Goal: Information Seeking & Learning: Learn about a topic

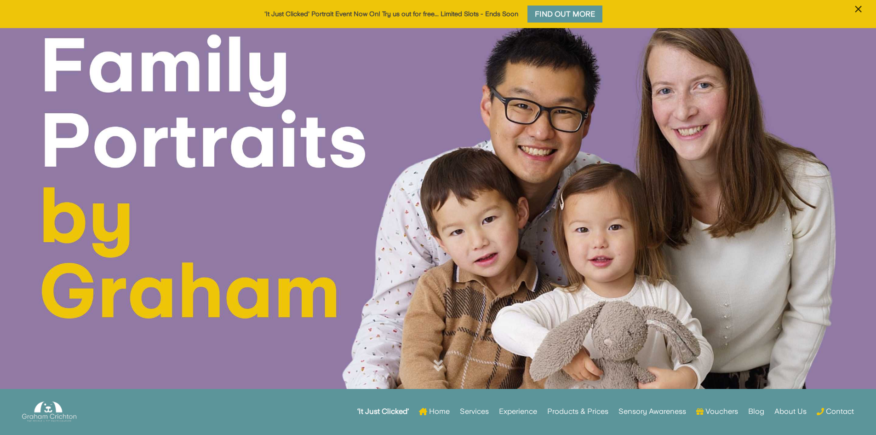
click at [861, 8] on span "×" at bounding box center [858, 8] width 9 height 17
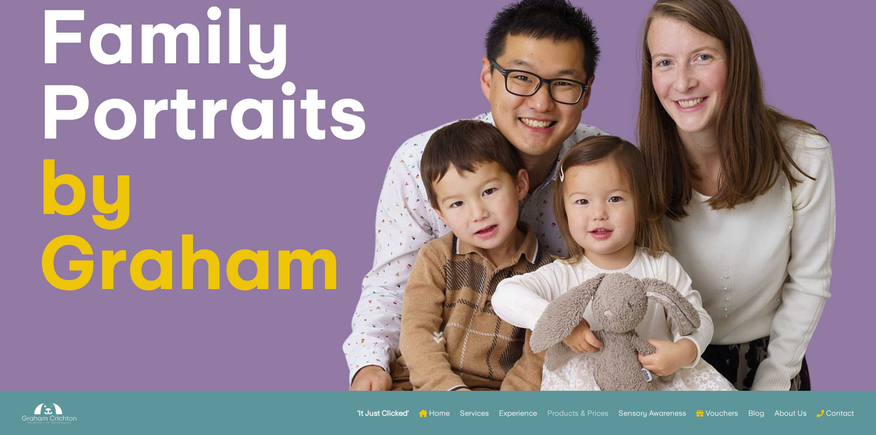
click at [571, 414] on link "Products & Prices" at bounding box center [577, 413] width 61 height 36
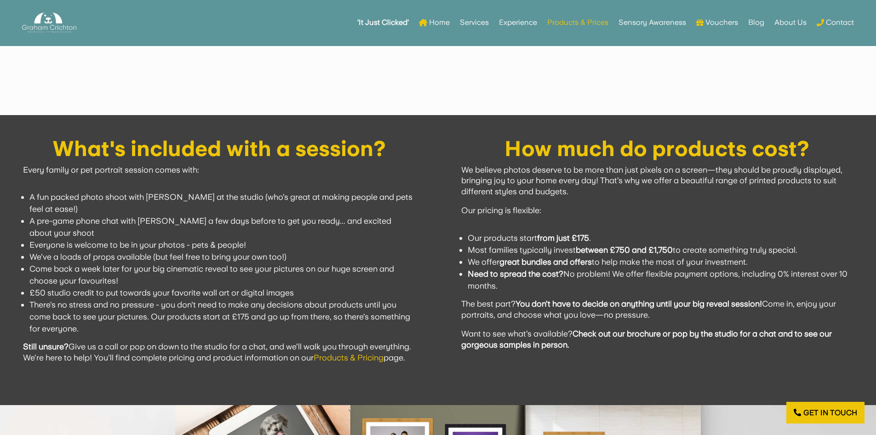
scroll to position [747, 0]
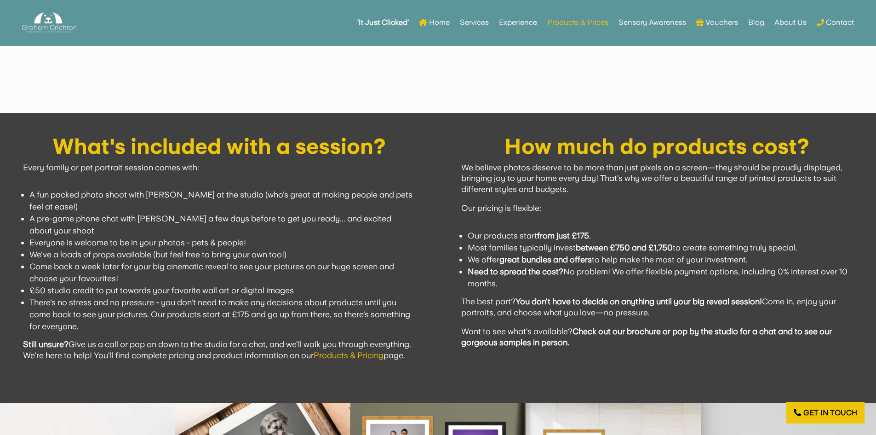
click at [384, 355] on link "Products & Pricing" at bounding box center [349, 355] width 70 height 10
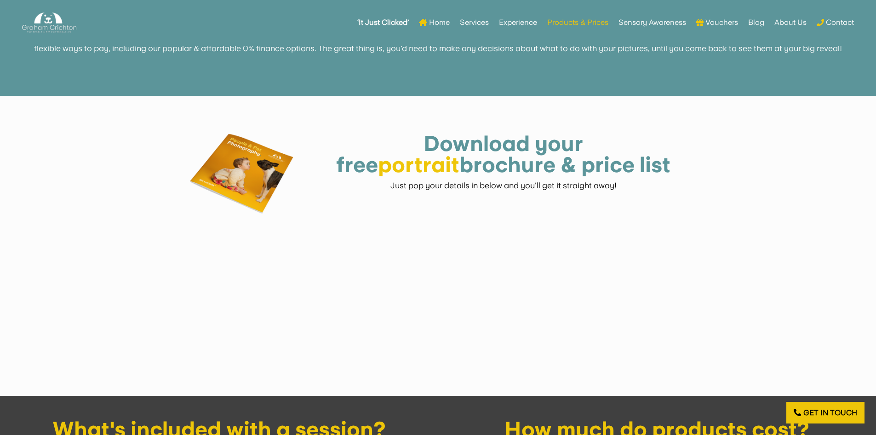
scroll to position [445, 0]
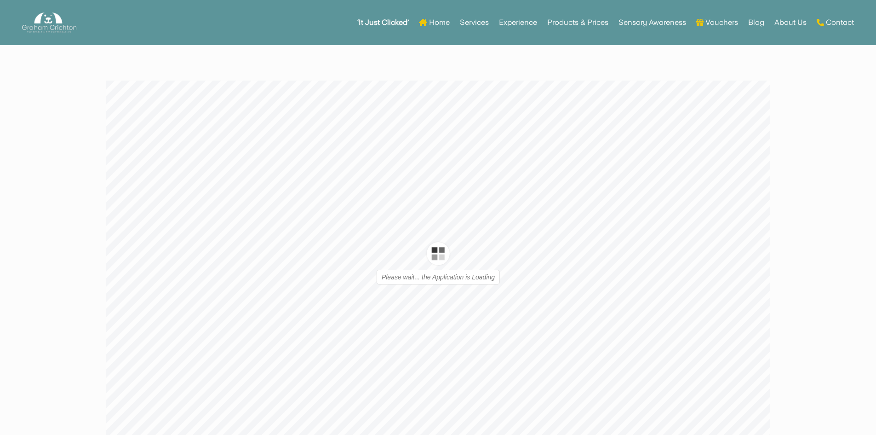
type input "1"
type input "16"
click at [758, 247] on icon at bounding box center [756, 249] width 9 height 24
click at [126, 245] on div at bounding box center [438, 239] width 664 height 318
click at [120, 251] on icon at bounding box center [119, 249] width 9 height 24
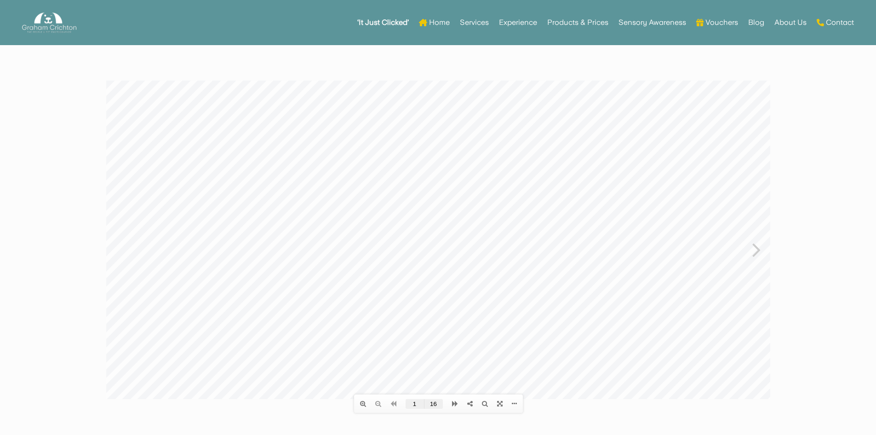
click at [756, 251] on icon at bounding box center [756, 249] width 9 height 24
drag, startPoint x: 876, startPoint y: 328, endPoint x: 756, endPoint y: 250, distance: 143.6
click at [756, 250] on icon at bounding box center [756, 249] width 9 height 24
click at [756, 247] on icon at bounding box center [756, 249] width 9 height 24
click at [122, 250] on icon at bounding box center [119, 249] width 9 height 24
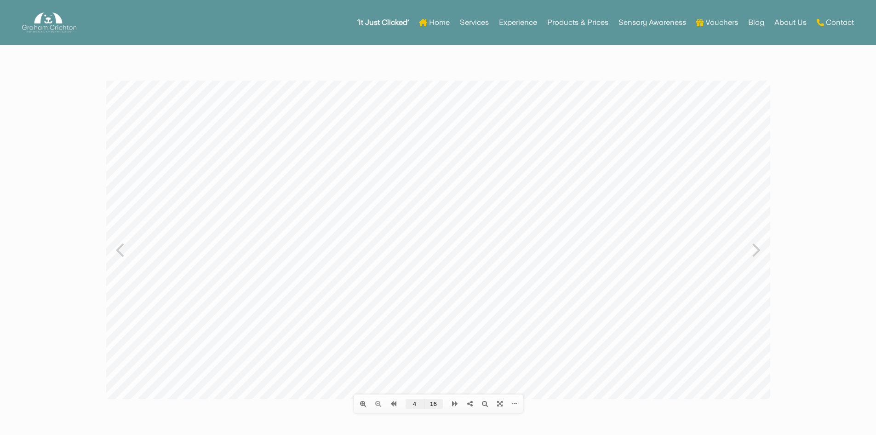
click at [755, 245] on icon at bounding box center [756, 249] width 9 height 24
click at [756, 246] on icon at bounding box center [756, 249] width 9 height 24
click at [755, 250] on icon at bounding box center [756, 249] width 9 height 24
click at [758, 246] on icon at bounding box center [756, 249] width 9 height 24
click at [755, 251] on icon at bounding box center [756, 249] width 9 height 24
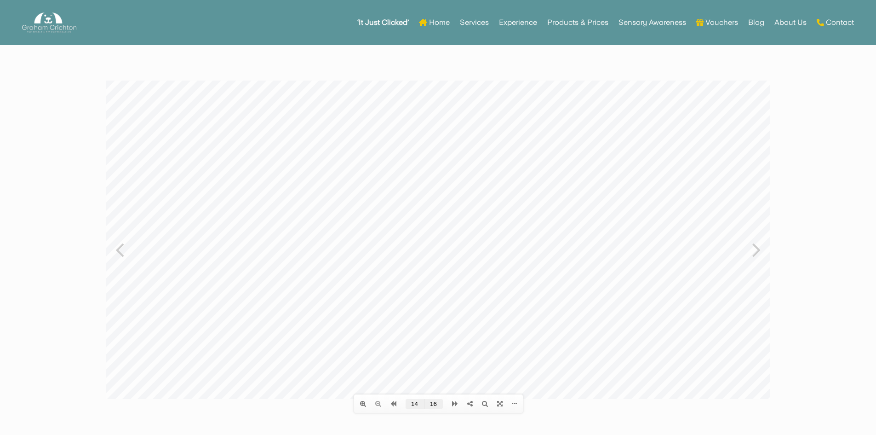
click at [758, 241] on icon at bounding box center [756, 249] width 9 height 24
click at [126, 242] on div at bounding box center [438, 239] width 664 height 318
click at [119, 248] on icon at bounding box center [119, 249] width 9 height 24
type input "14"
click at [662, 19] on link "Sensory Awareness" at bounding box center [653, 23] width 68 height 36
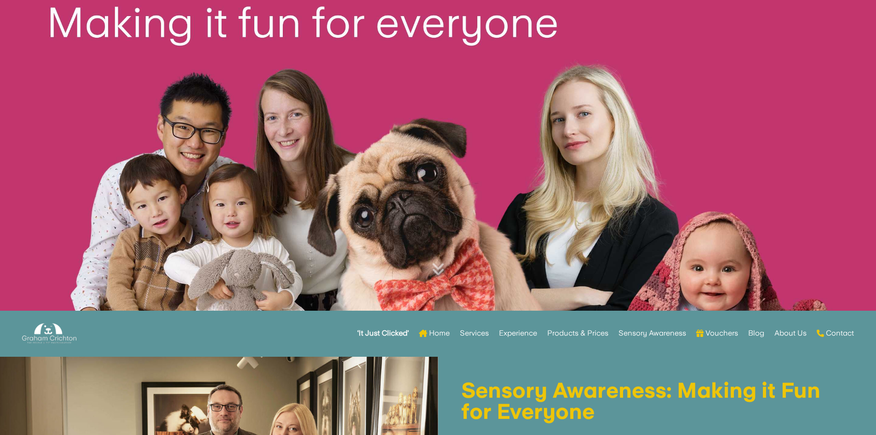
scroll to position [86, 0]
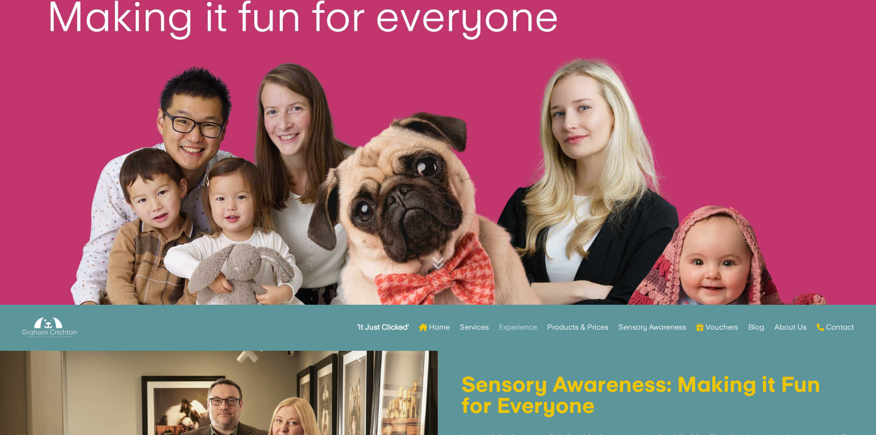
click at [524, 333] on link "Experience" at bounding box center [518, 327] width 38 height 36
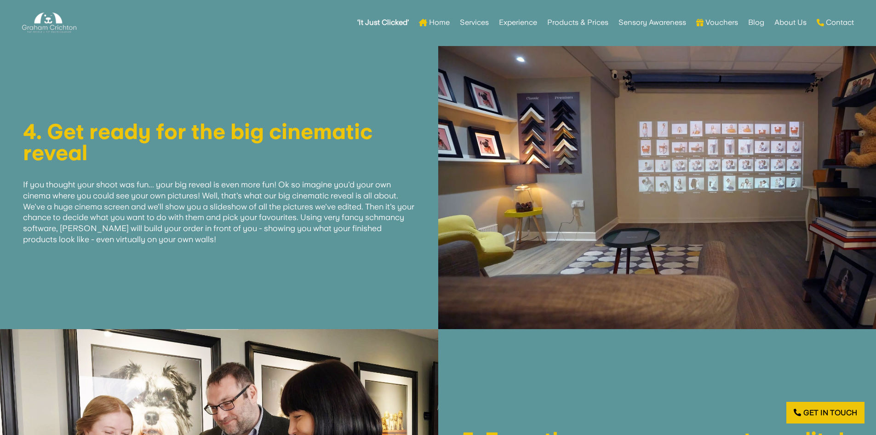
scroll to position [2193, 0]
